Goal: Task Accomplishment & Management: Manage account settings

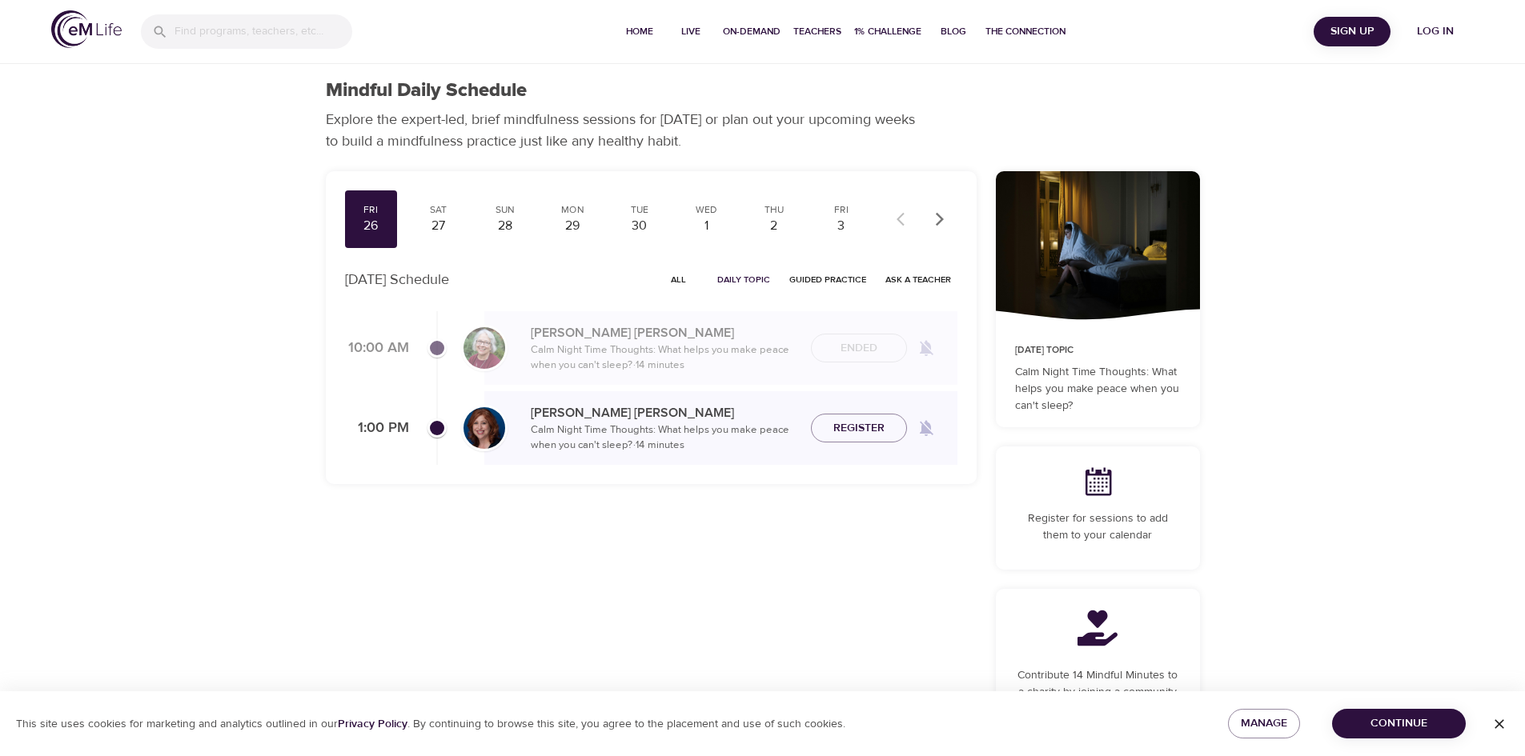
click at [1433, 28] on span "Log in" at bounding box center [1435, 32] width 64 height 20
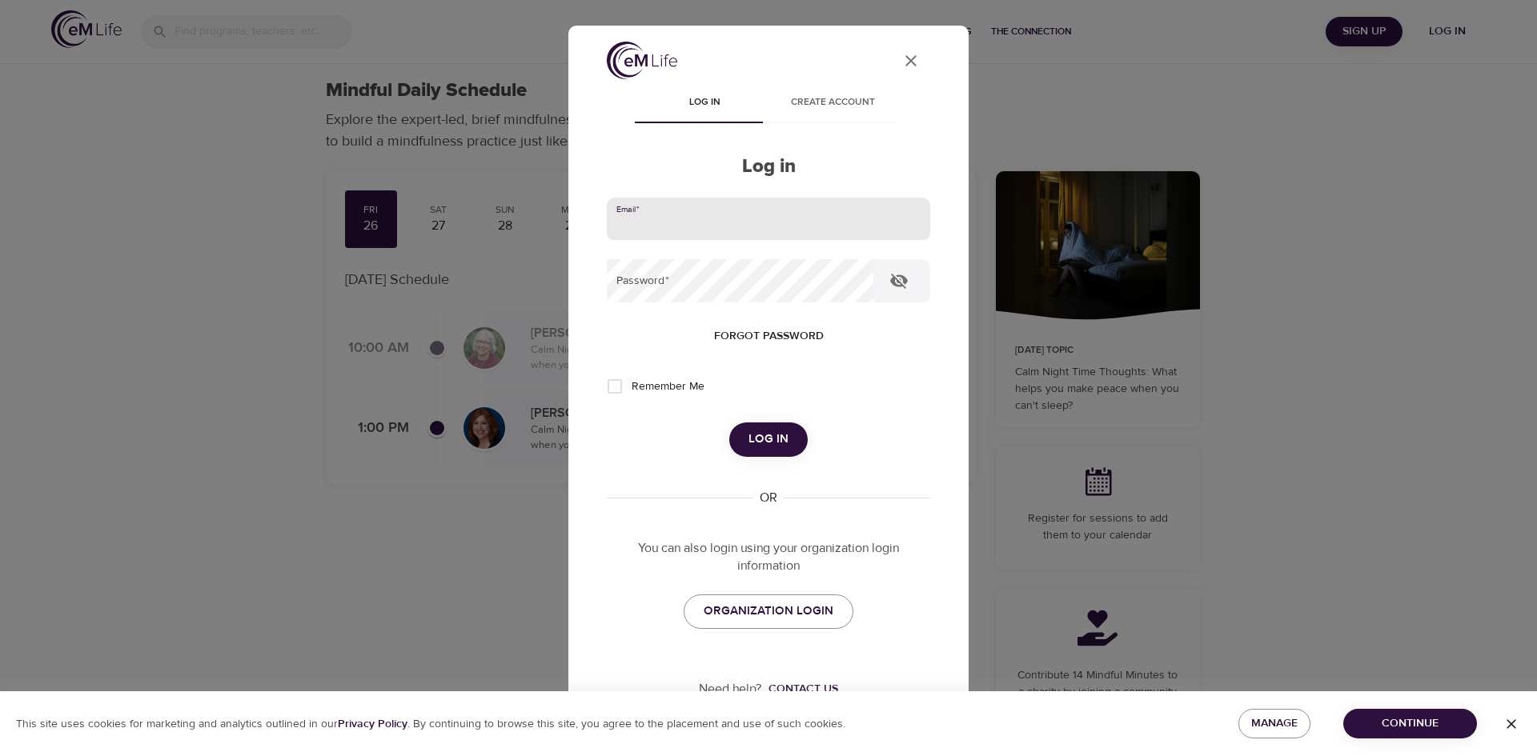
click at [775, 216] on input "email" at bounding box center [768, 219] width 323 height 43
type input "[PERSON_NAME][EMAIL_ADDRESS][PERSON_NAME][DOMAIN_NAME]"
click at [729, 423] on button "Log in" at bounding box center [768, 440] width 78 height 34
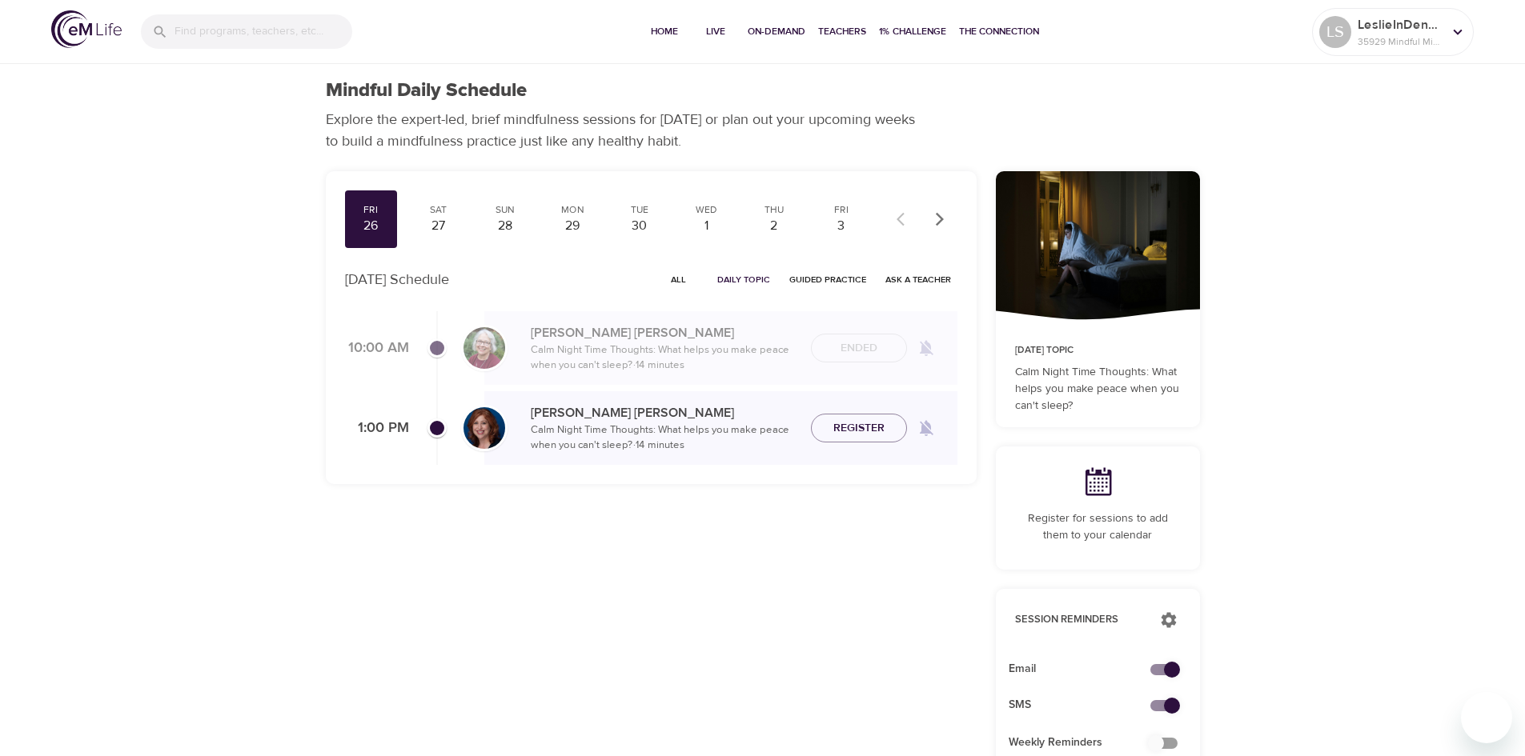
checkbox input "true"
click at [667, 32] on span "Home" at bounding box center [664, 31] width 38 height 17
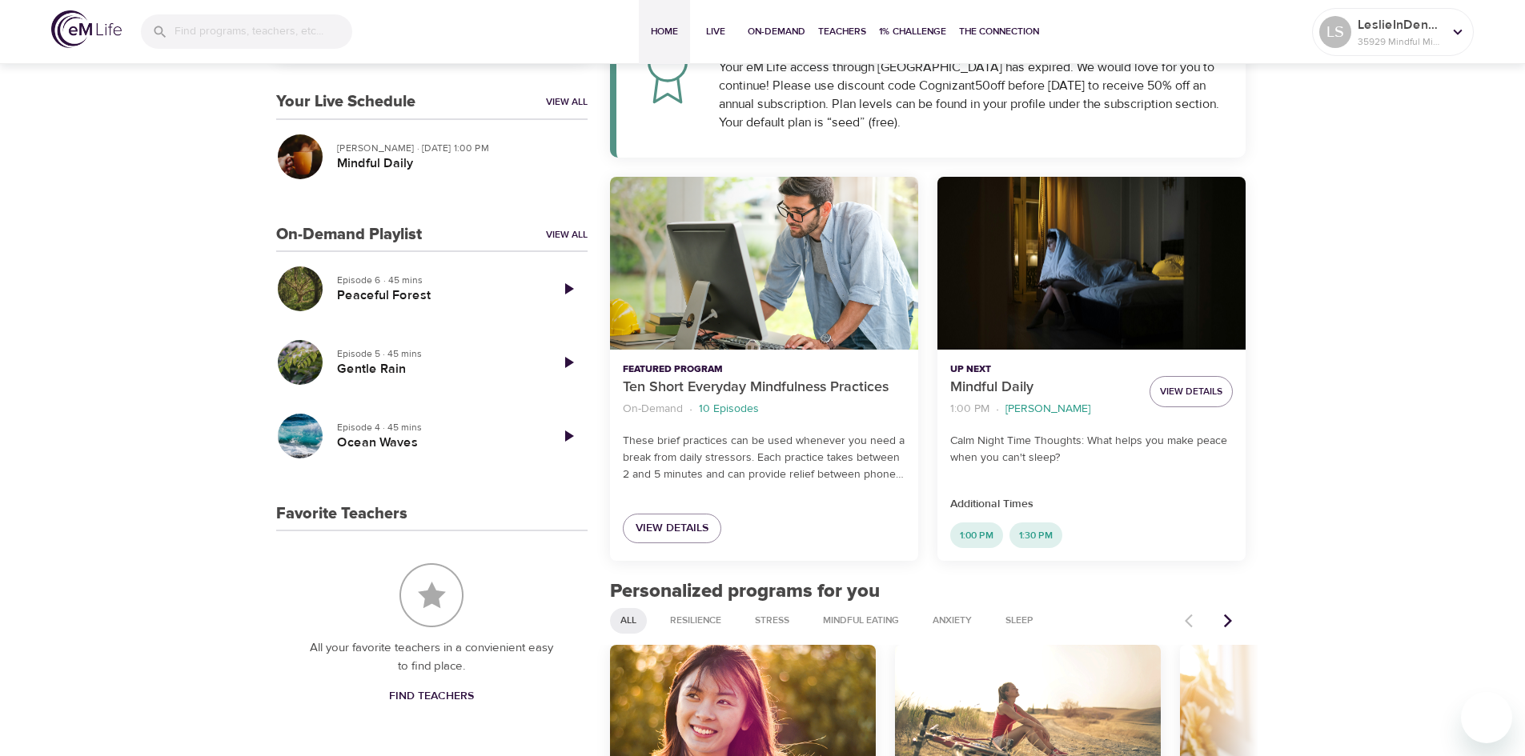
scroll to position [322, 0]
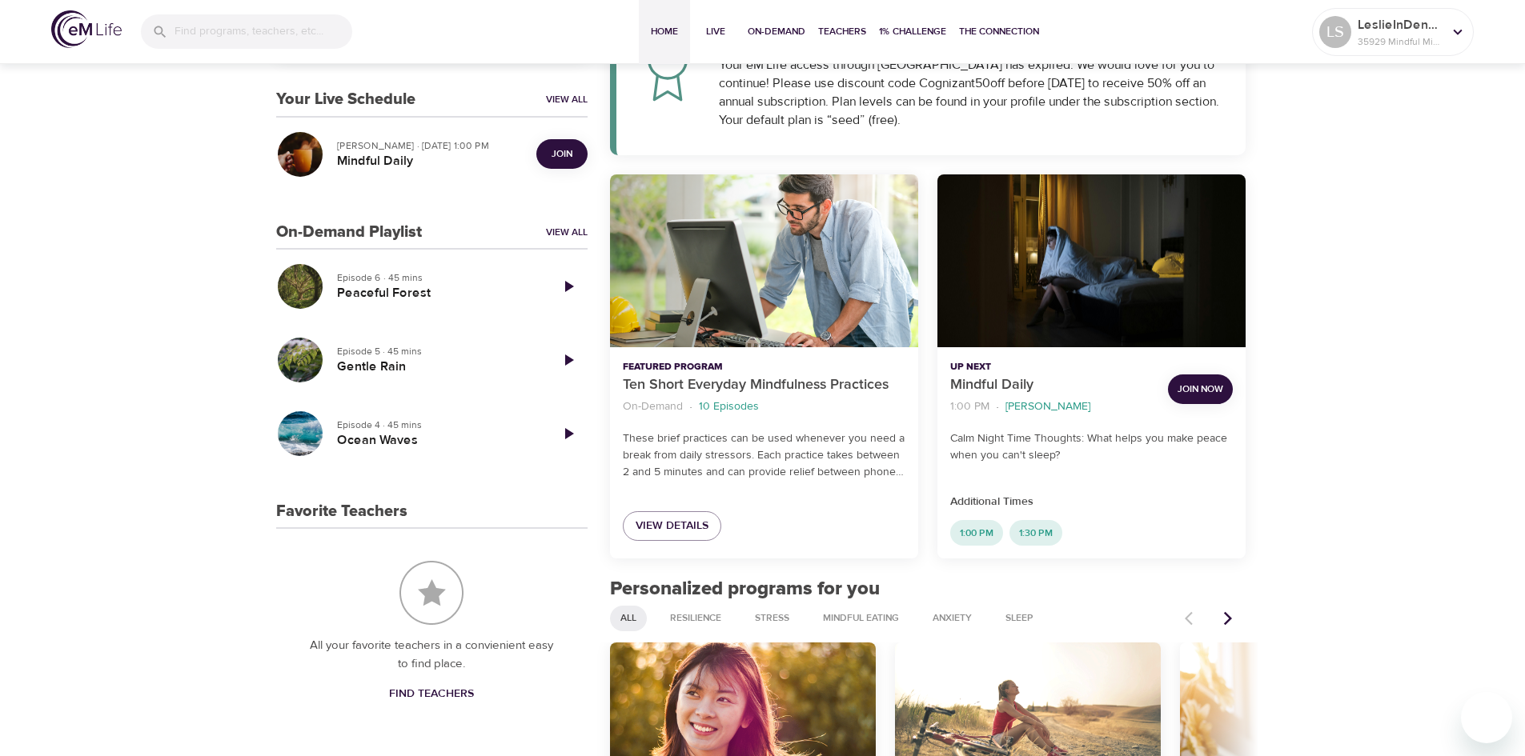
click at [1197, 386] on span "Join Now" at bounding box center [1200, 389] width 46 height 17
